Goal: Navigation & Orientation: Find specific page/section

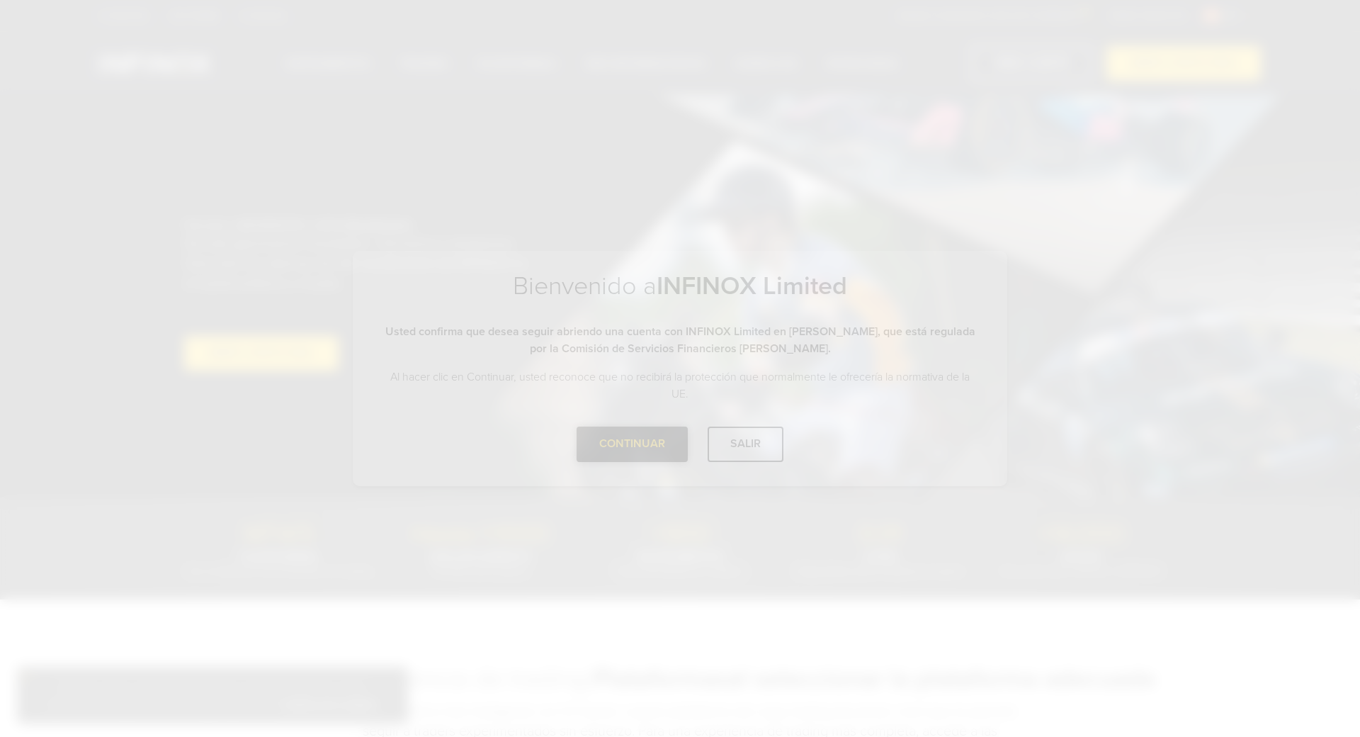
click at [648, 556] on div "Bienvenido a INFINOX Limited Tenga en cuenta que está entrando en el sitio de I…" at bounding box center [680, 368] width 1360 height 737
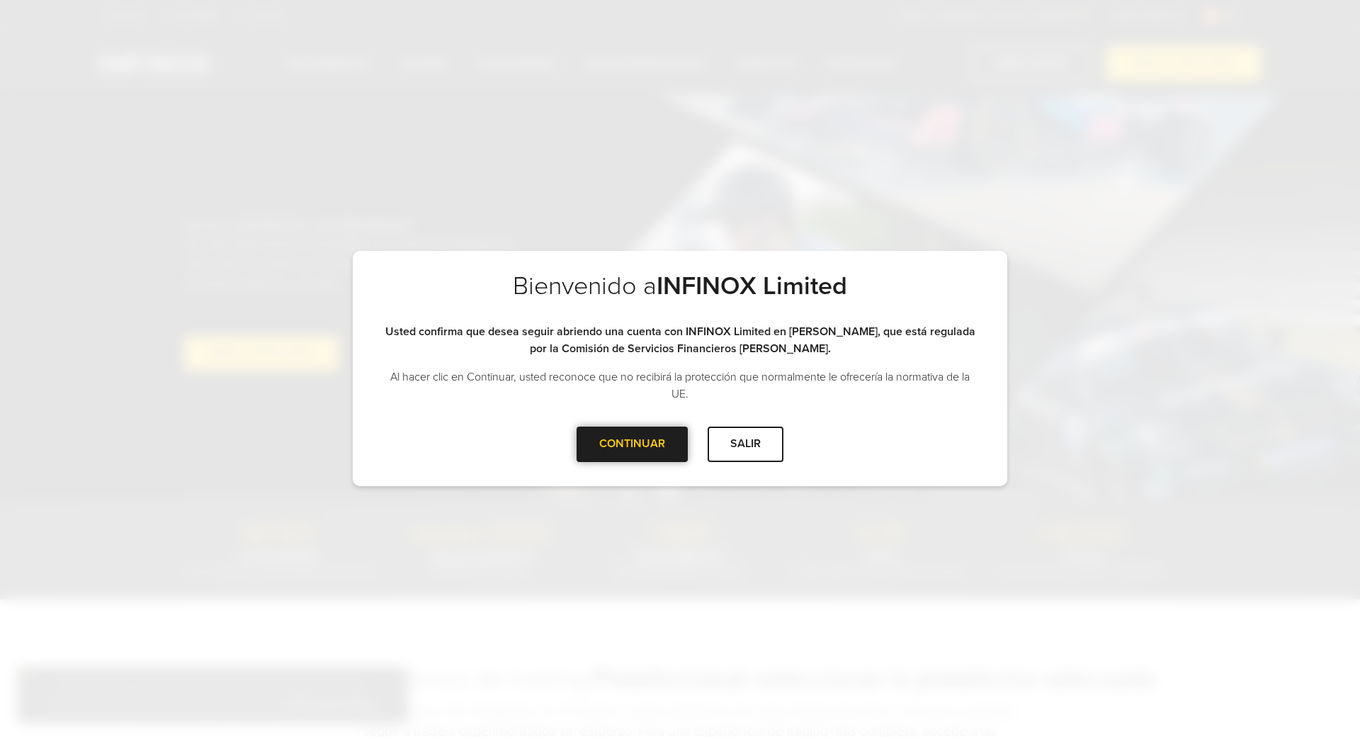
click at [639, 449] on div "CONTINUAR" at bounding box center [631, 443] width 111 height 35
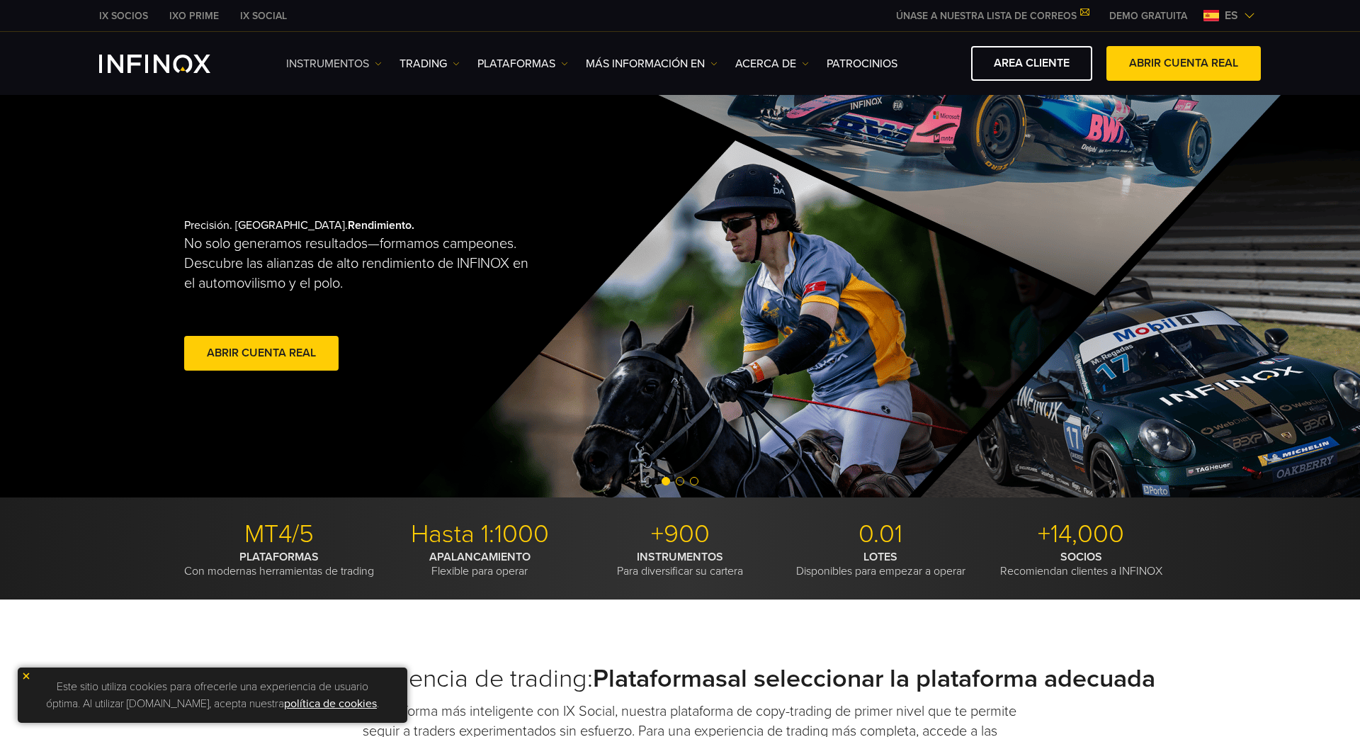
click at [379, 64] on img at bounding box center [378, 63] width 7 height 7
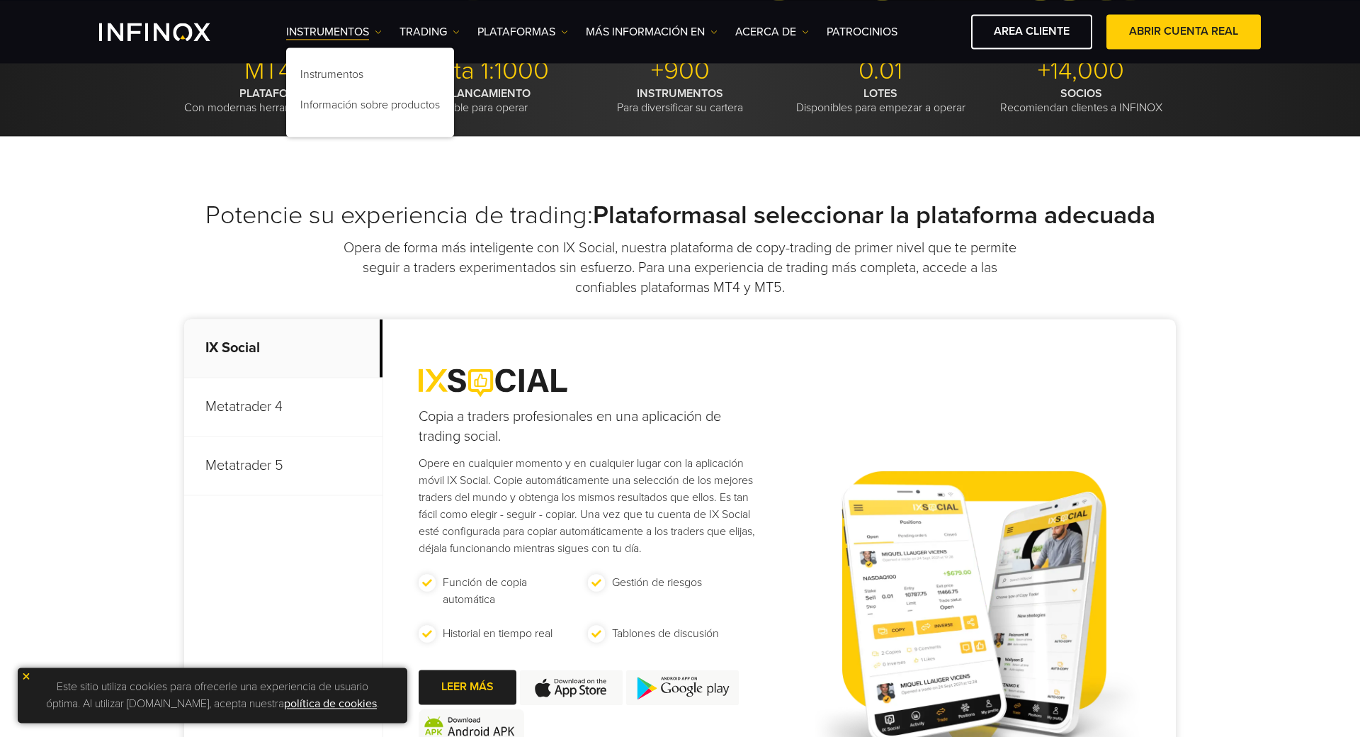
scroll to position [489, 0]
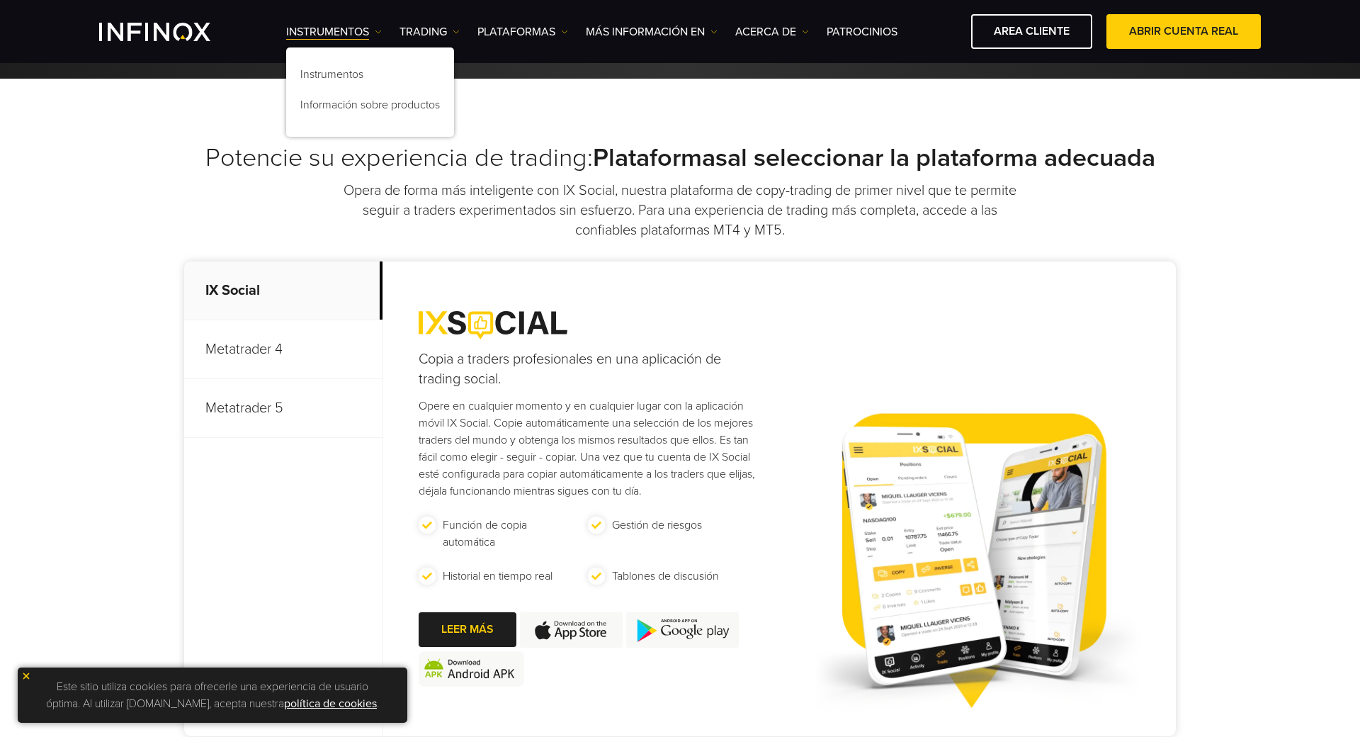
click at [261, 432] on p "Metatrader 5" at bounding box center [283, 408] width 198 height 59
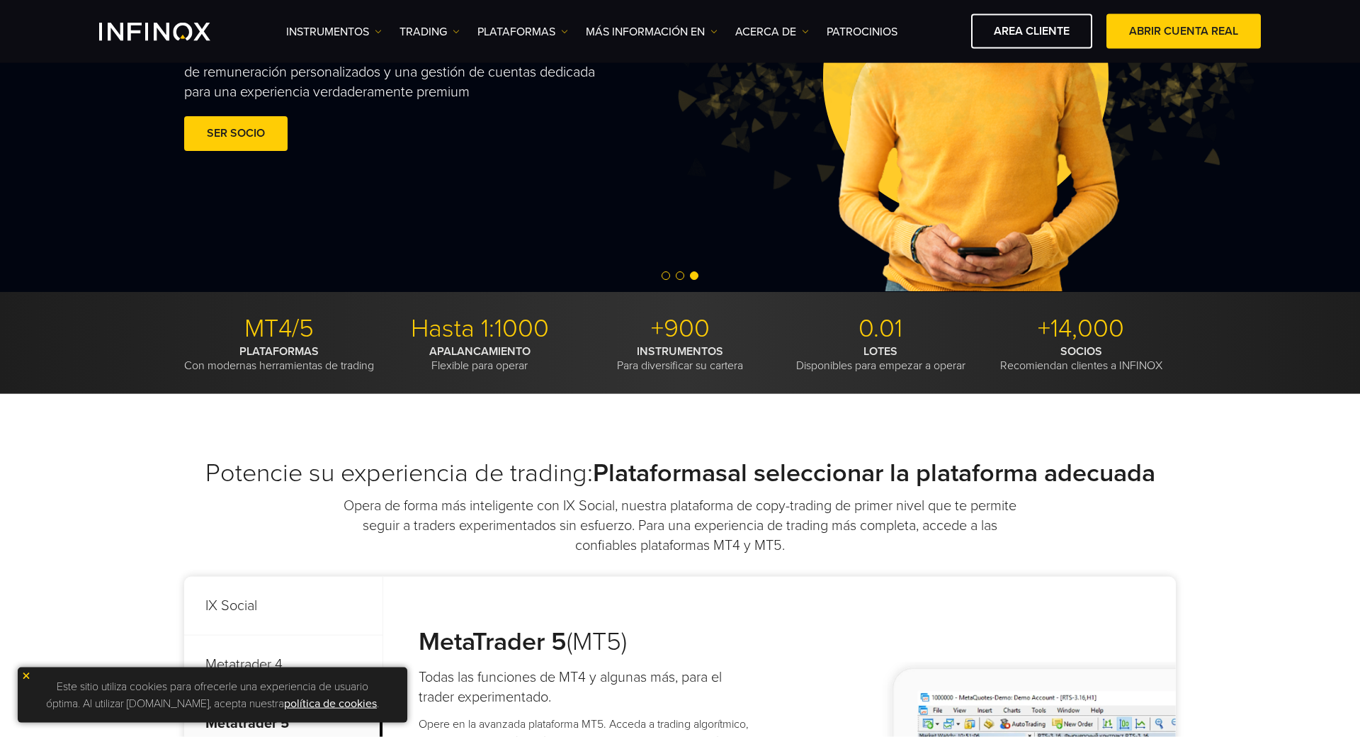
scroll to position [0, 0]
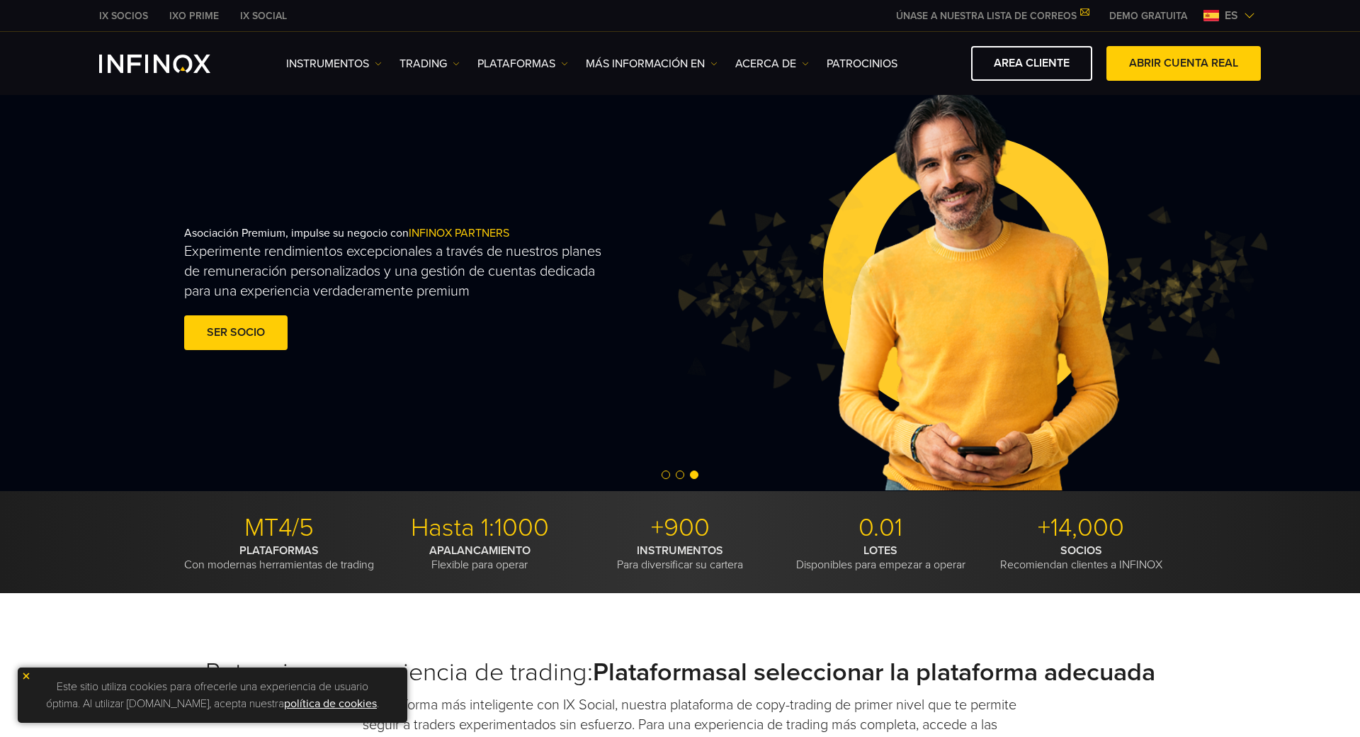
click at [200, 8] on link "IXO PRIME" at bounding box center [194, 15] width 71 height 15
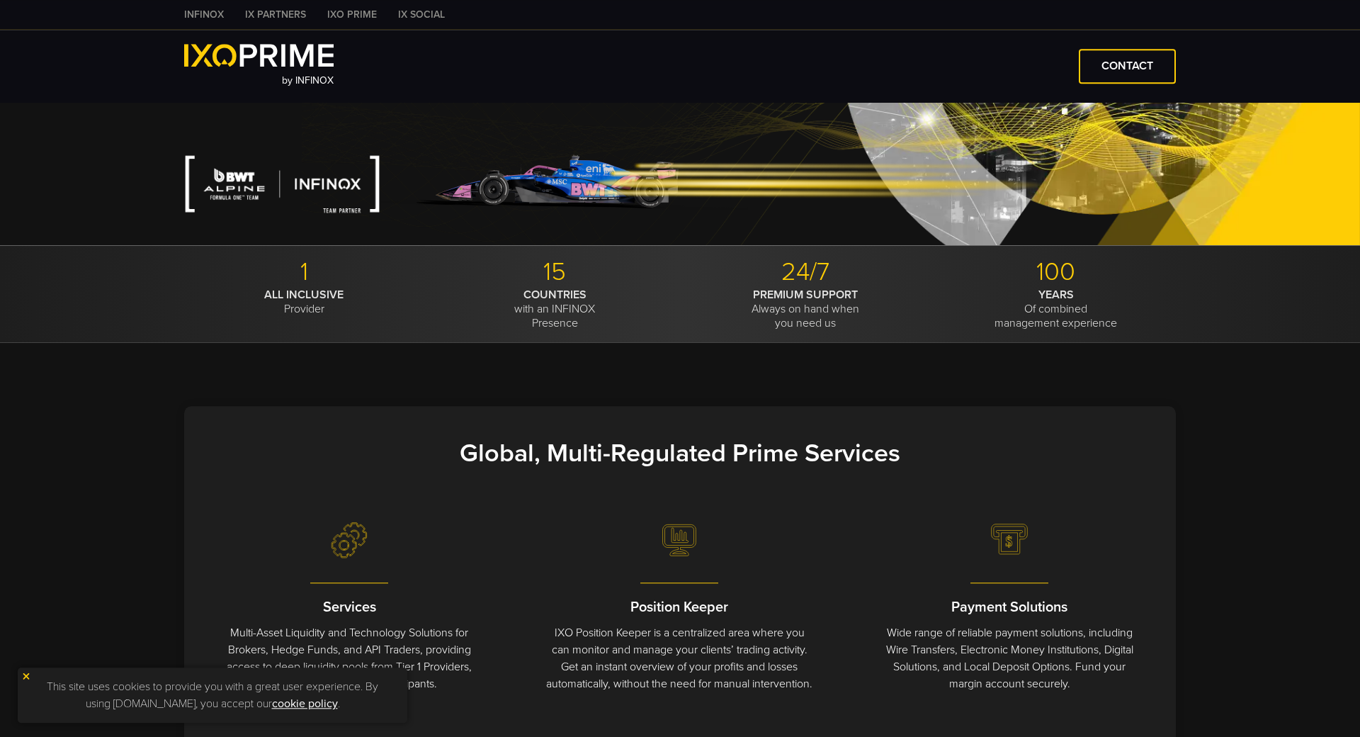
scroll to position [293, 0]
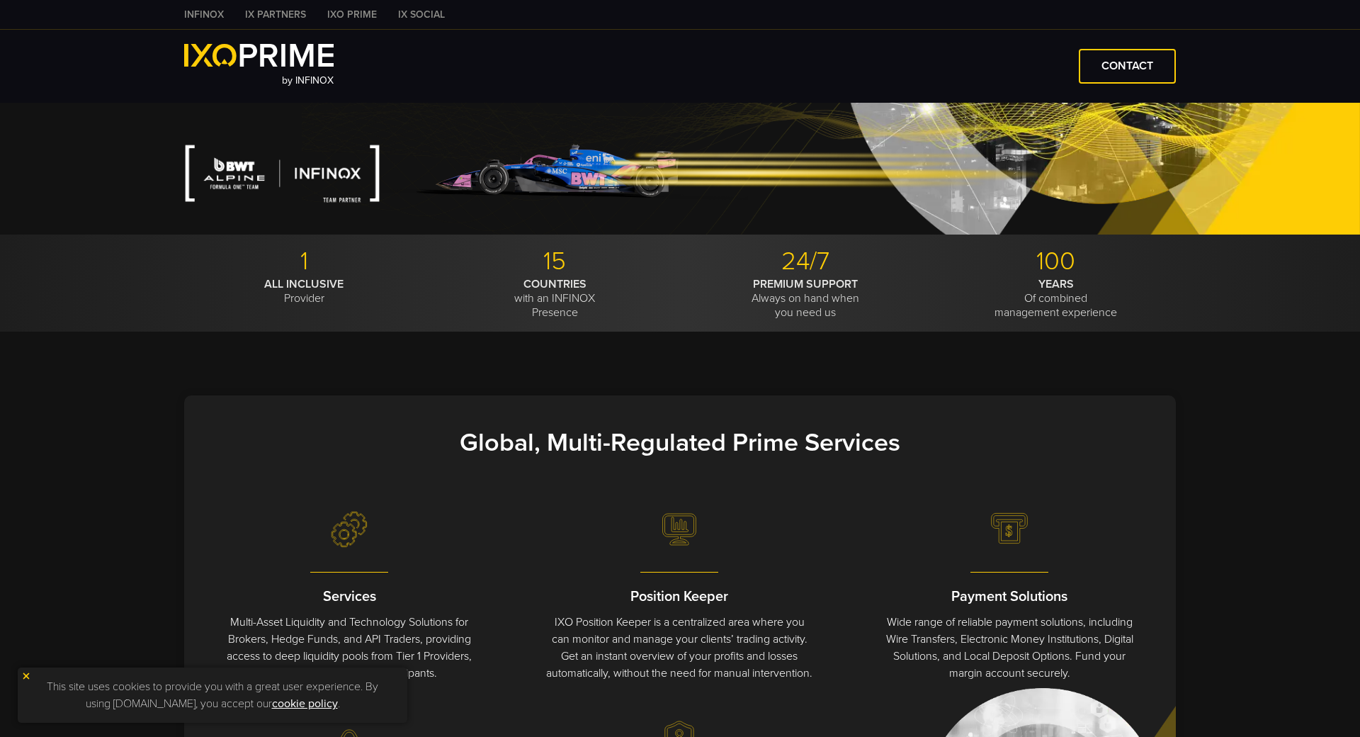
type input "***"
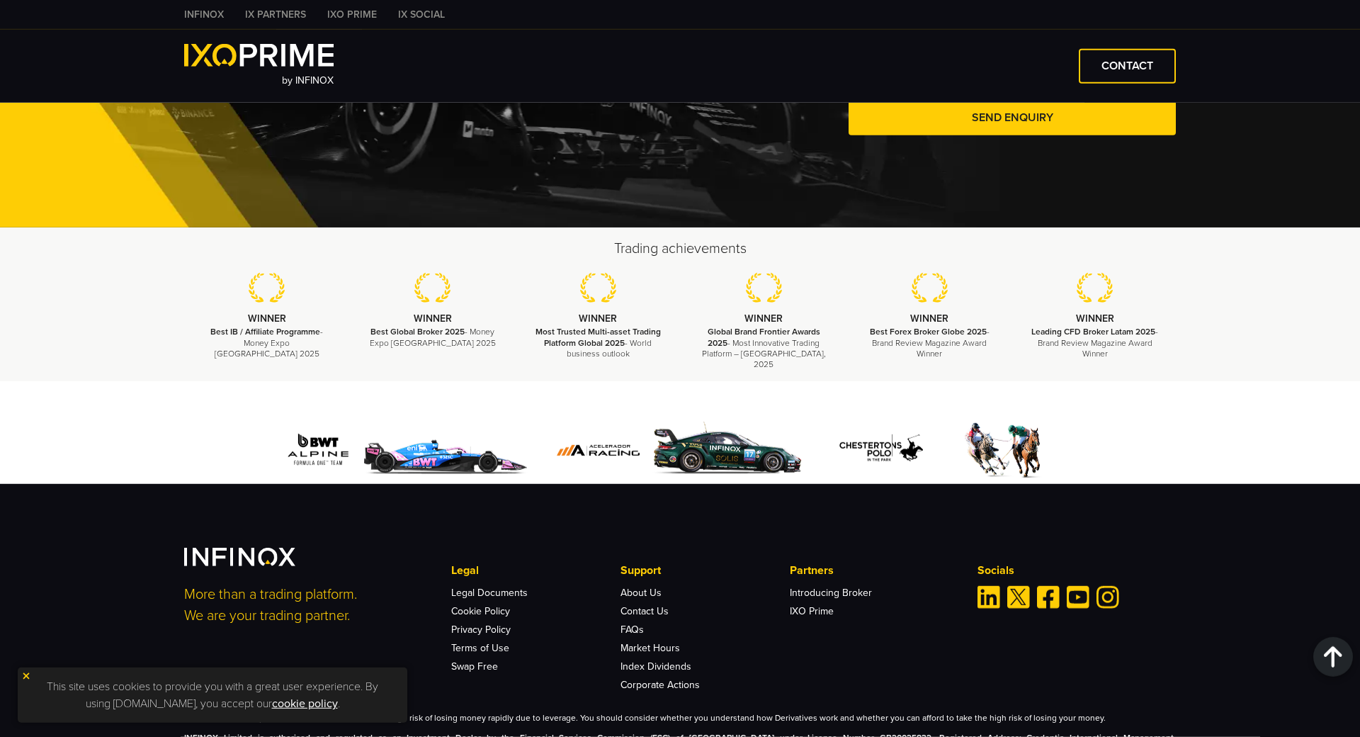
scroll to position [3127, 0]
click at [810, 604] on link "IXO Prime" at bounding box center [812, 610] width 44 height 12
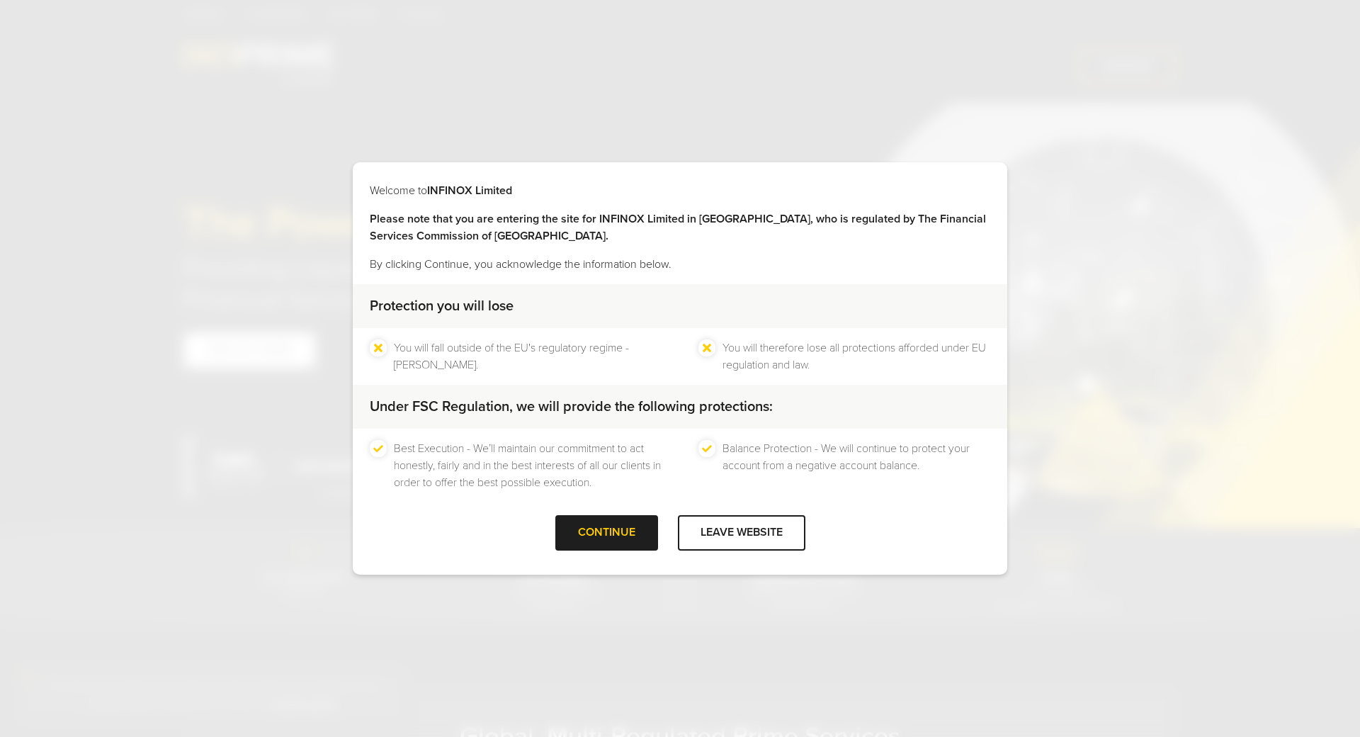
click at [606, 533] on div at bounding box center [606, 533] width 0 height 0
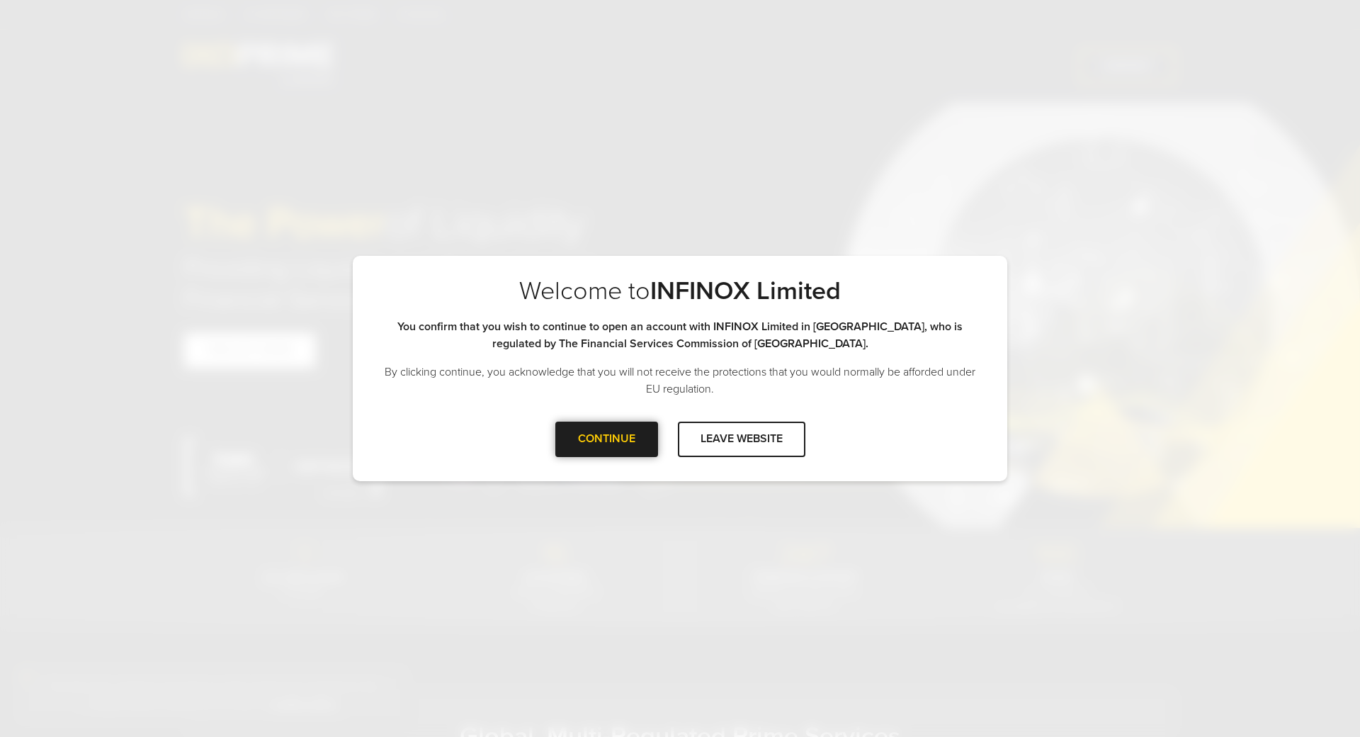
click at [606, 439] on div at bounding box center [606, 439] width 0 height 0
